Goal: Task Accomplishment & Management: Manage account settings

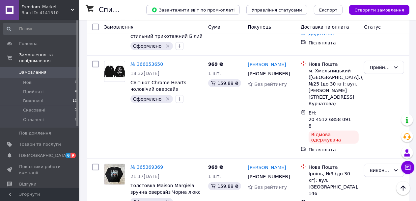
scroll to position [286, 0]
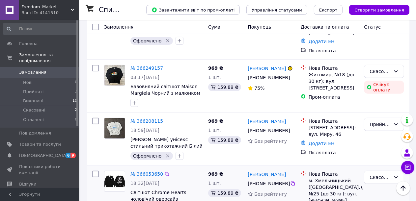
scroll to position [165, 0]
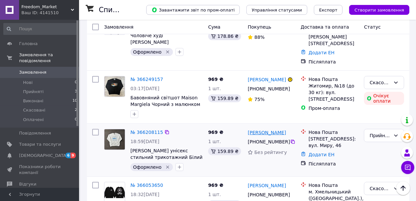
drag, startPoint x: 290, startPoint y: 117, endPoint x: 266, endPoint y: 118, distance: 24.4
click at [266, 129] on div "[PERSON_NAME]" at bounding box center [271, 133] width 49 height 8
copy link "[PERSON_NAME]"
click at [318, 152] on link "Додати ЕН" at bounding box center [322, 154] width 26 height 5
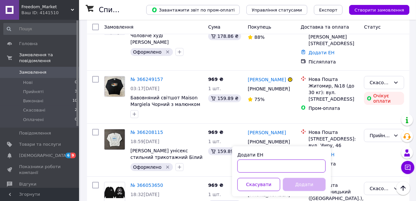
click at [270, 166] on input "Додати ЕН" at bounding box center [282, 166] width 88 height 13
paste input "20451269216762"
type input "20451269216762"
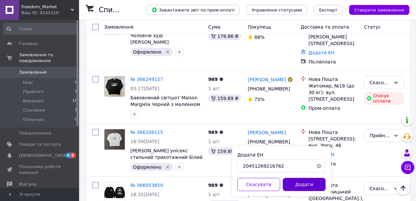
click at [294, 186] on button "Додати" at bounding box center [304, 184] width 43 height 13
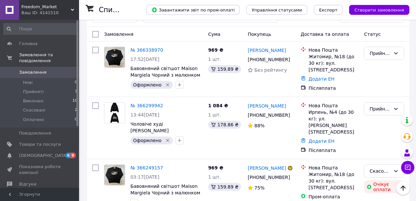
scroll to position [66, 0]
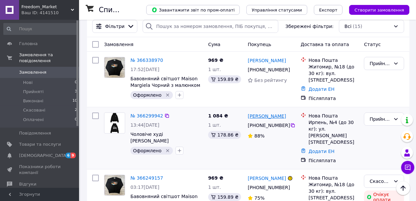
drag, startPoint x: 290, startPoint y: 114, endPoint x: 265, endPoint y: 115, distance: 24.7
click at [265, 115] on div "[PERSON_NAME]" at bounding box center [271, 116] width 49 height 8
copy link "Глущенко"
click at [315, 149] on link "Додати ЕН" at bounding box center [322, 151] width 26 height 5
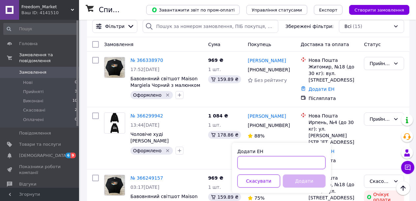
click at [259, 164] on input "Додати ЕН" at bounding box center [282, 162] width 88 height 13
paste input "20451269229948"
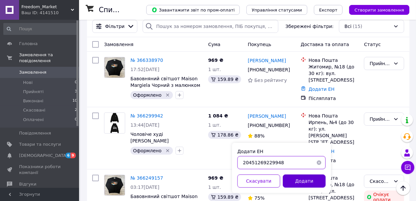
type input "20451269229948"
click at [294, 179] on button "Додати" at bounding box center [304, 181] width 43 height 13
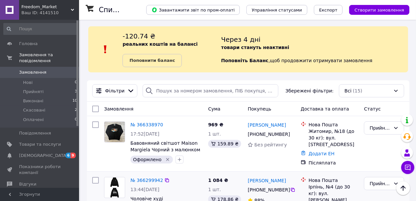
scroll to position [0, 0]
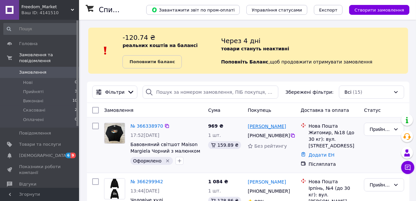
drag, startPoint x: 289, startPoint y: 127, endPoint x: 270, endPoint y: 127, distance: 19.8
click at [270, 127] on div "[PERSON_NAME]" at bounding box center [271, 126] width 49 height 8
copy link "Касянюк"
click at [320, 153] on link "Додати ЕН" at bounding box center [322, 155] width 26 height 5
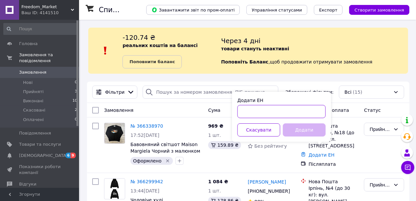
click at [270, 114] on input "Додати ЕН" at bounding box center [282, 111] width 88 height 13
paste input "20451269231880"
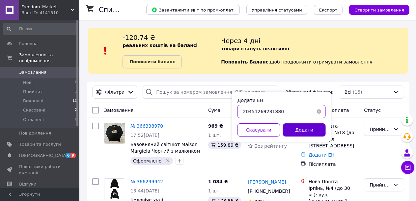
type input "20451269231880"
click at [302, 130] on button "Додати" at bounding box center [304, 130] width 43 height 13
